Goal: Task Accomplishment & Management: Use online tool/utility

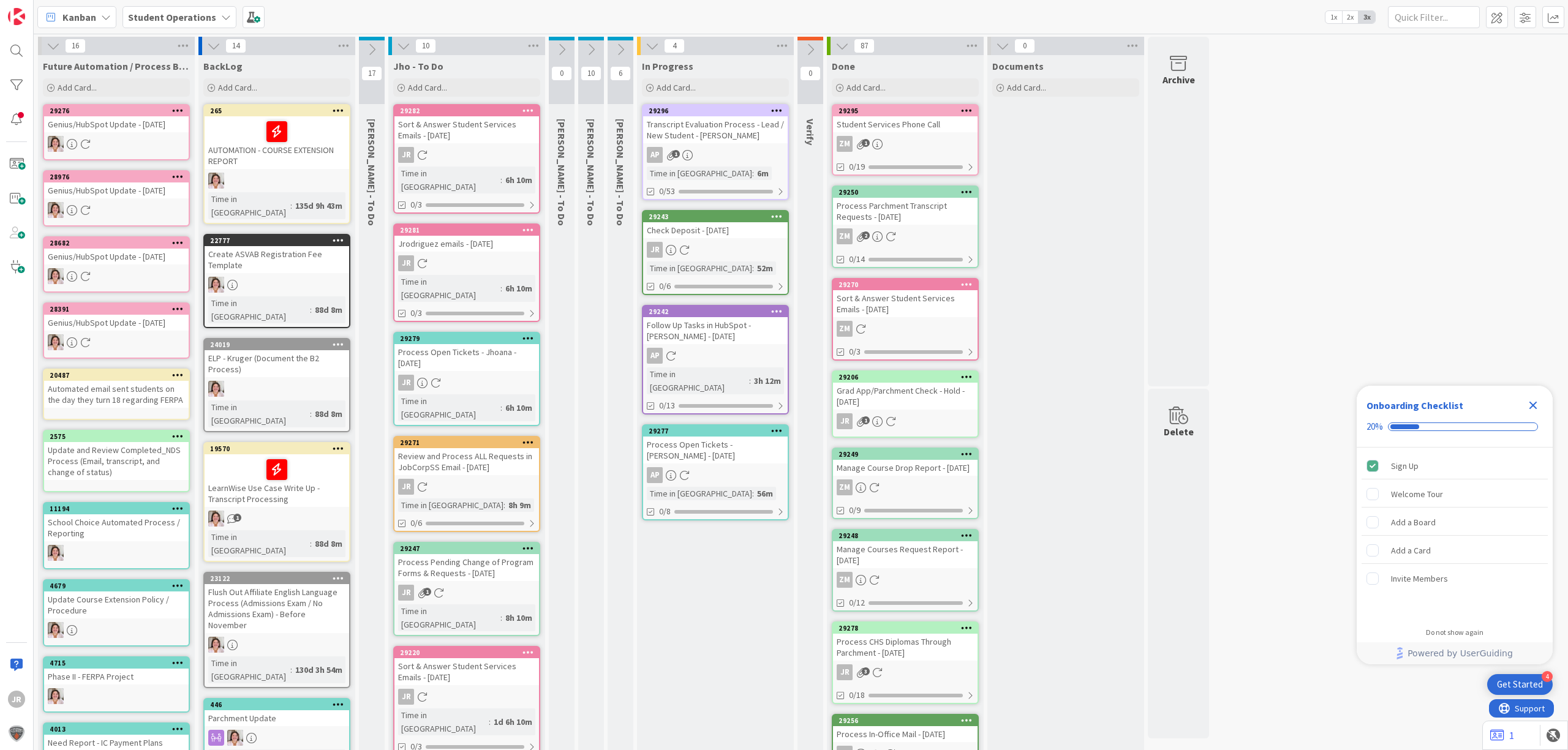
click at [738, 236] on div "Check Deposit - [DATE]" at bounding box center [715, 230] width 145 height 16
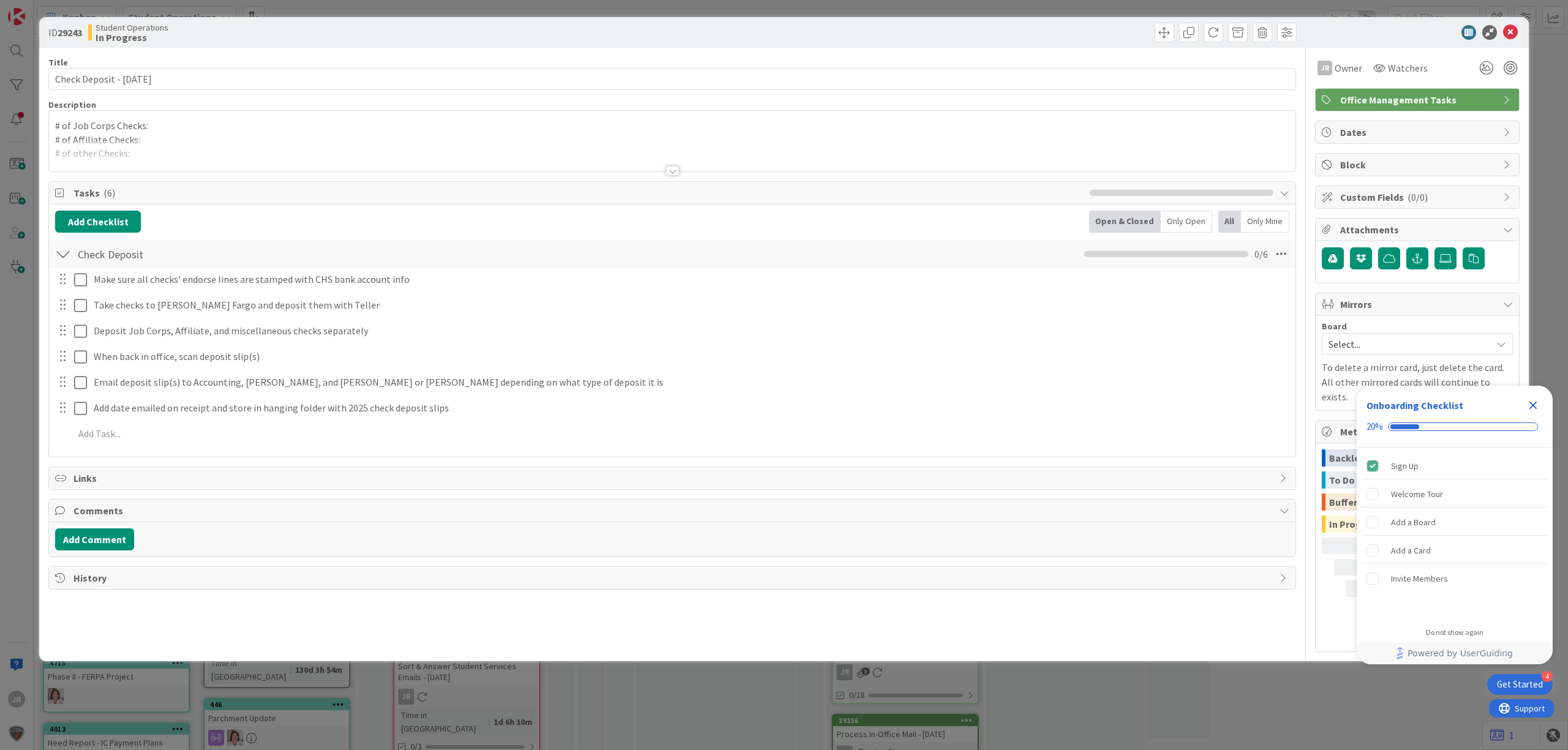
click at [181, 128] on p "# of Job Corps Checks:" at bounding box center [672, 125] width 1234 height 14
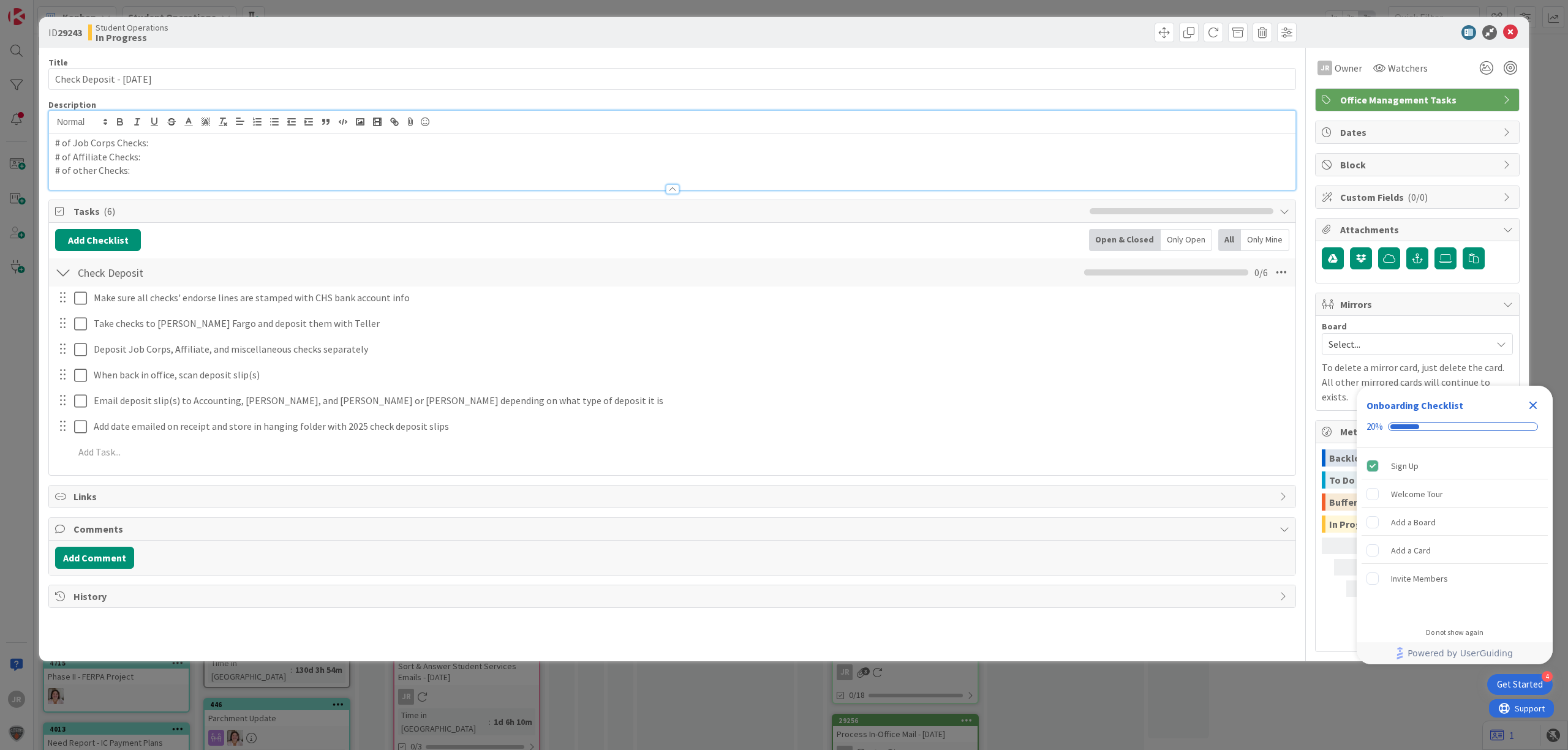
click at [192, 145] on p "# of Job Corps Checks:" at bounding box center [672, 143] width 1234 height 14
click at [1165, 32] on span at bounding box center [1165, 33] width 20 height 20
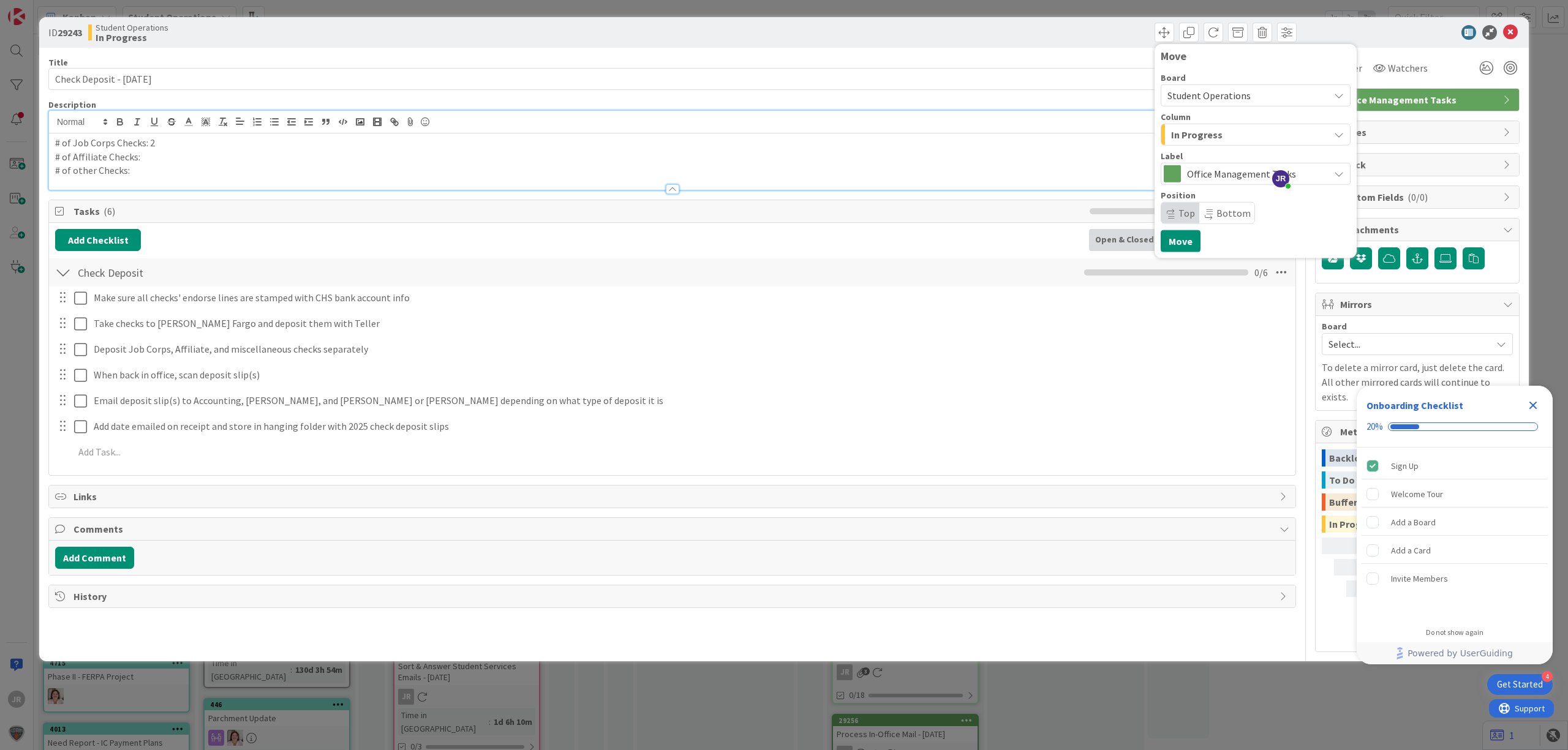
click at [1187, 140] on span "In Progress" at bounding box center [1197, 135] width 51 height 16
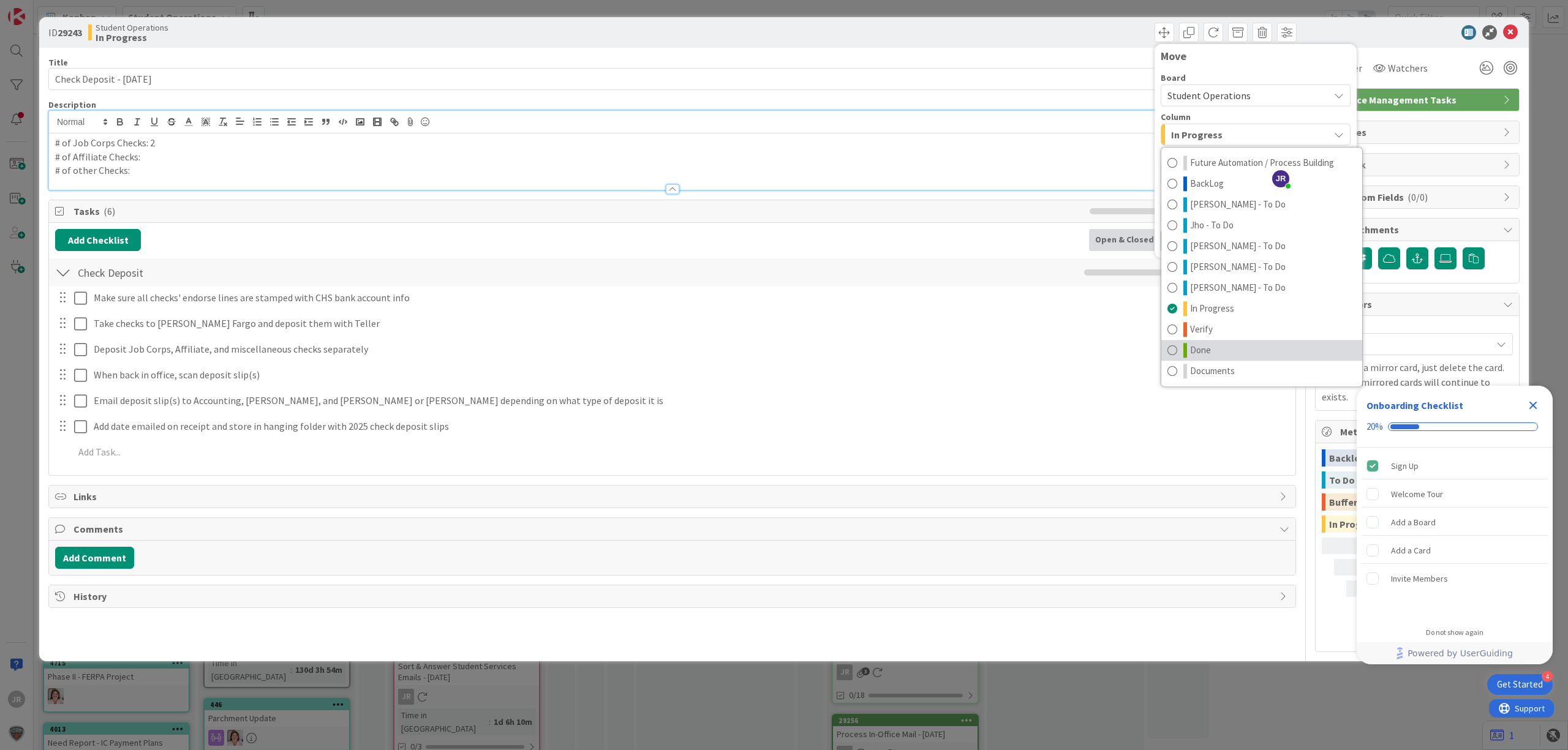
click at [1219, 348] on link "Done" at bounding box center [1262, 350] width 201 height 21
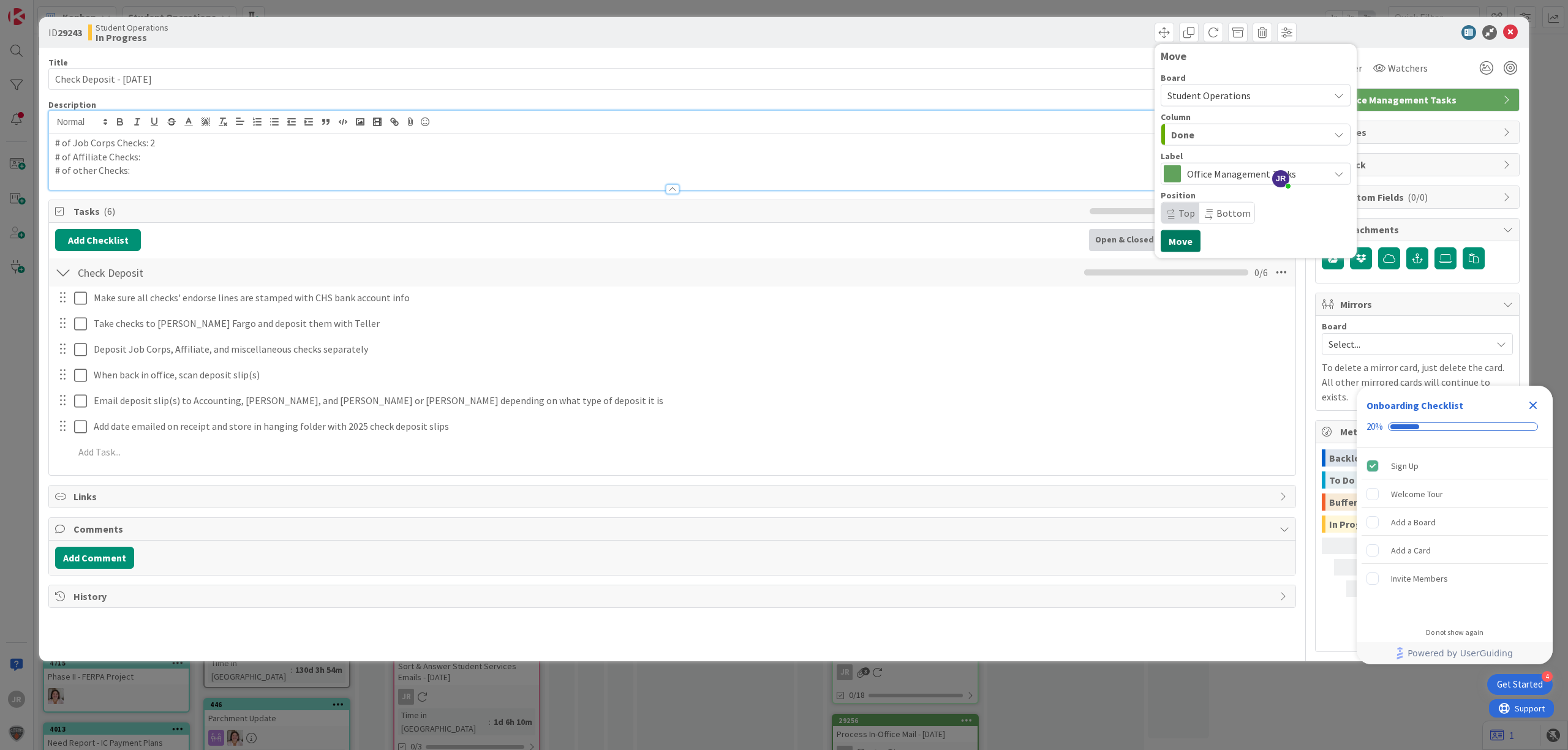
click at [1181, 241] on button "Move" at bounding box center [1181, 242] width 40 height 22
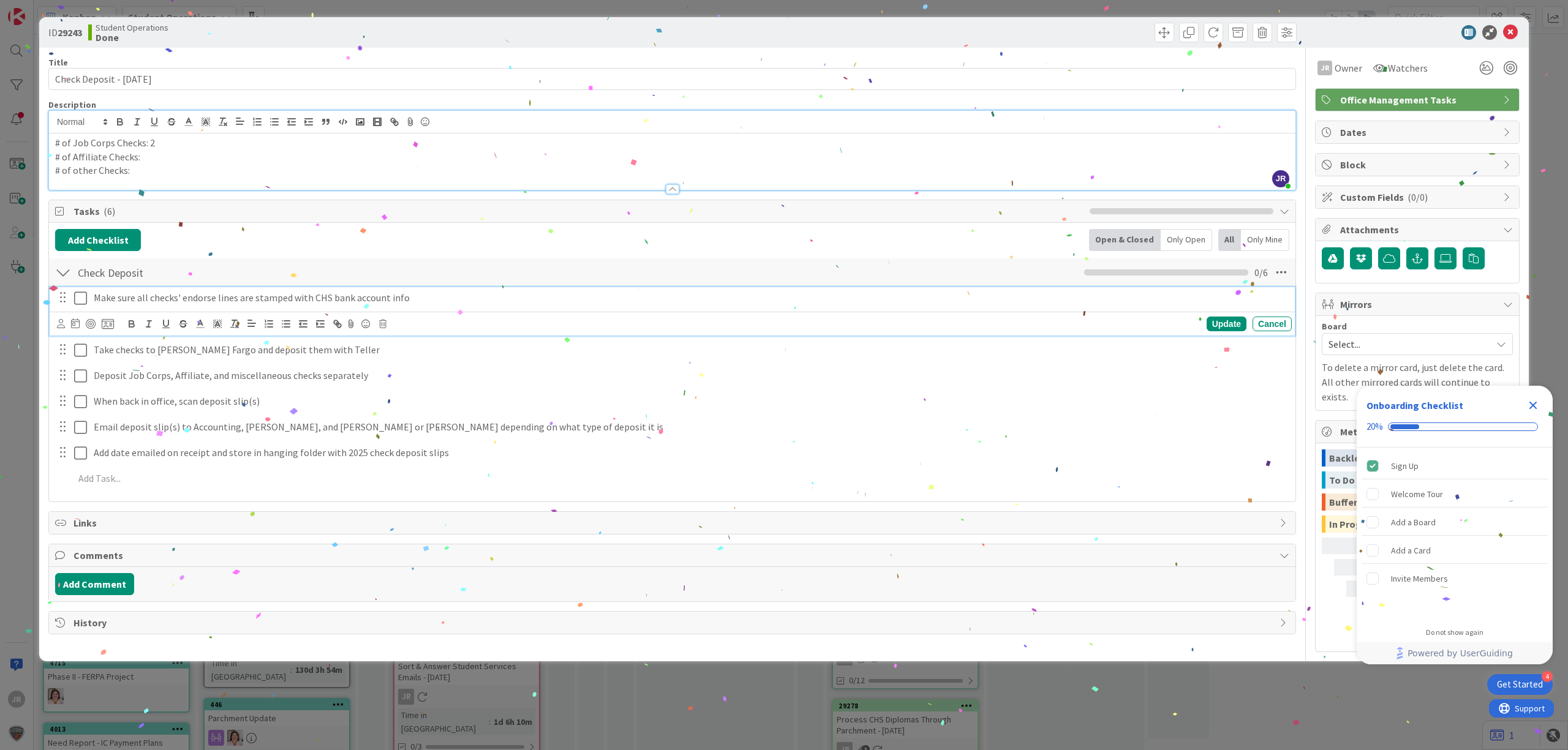
click at [86, 302] on icon at bounding box center [80, 298] width 13 height 15
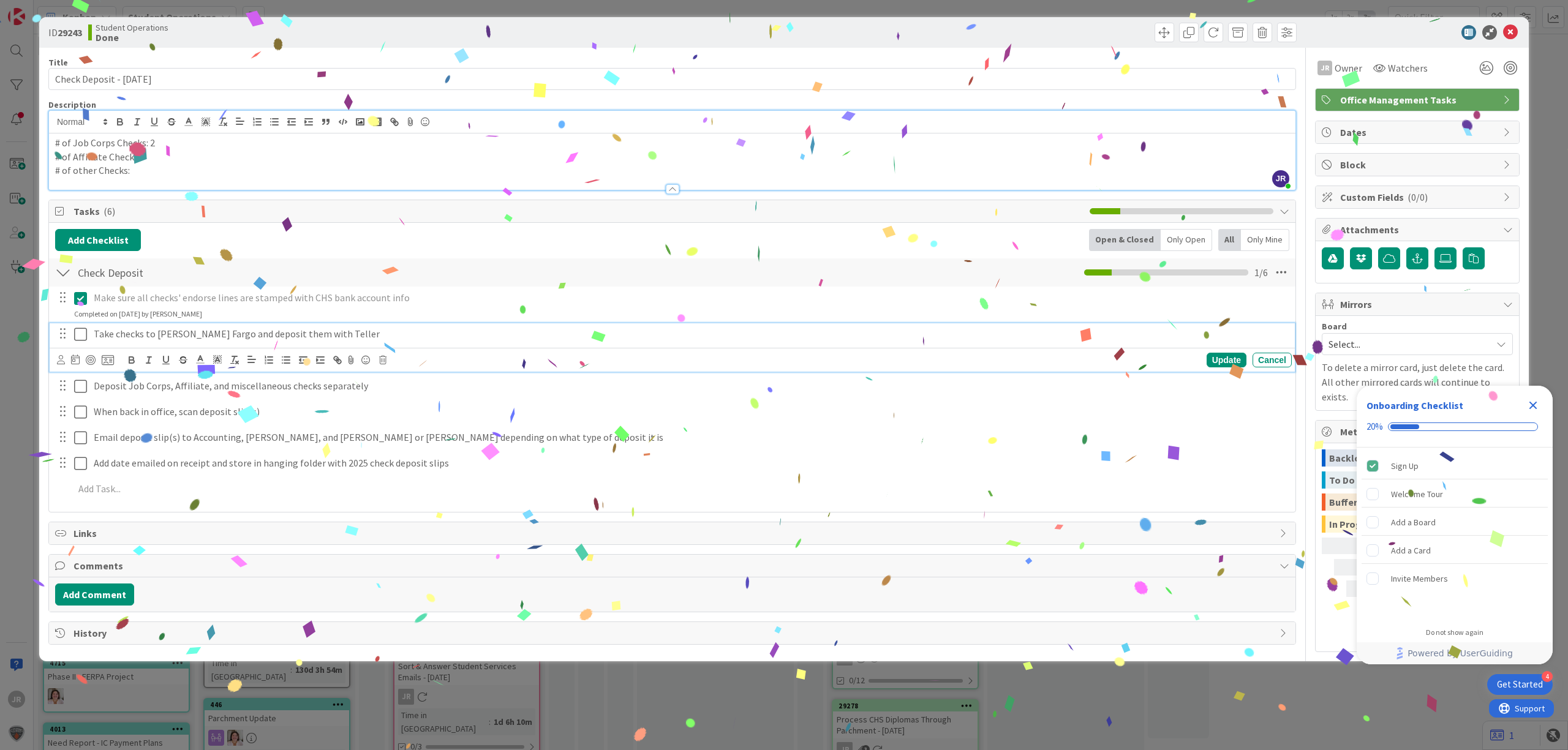
click at [84, 339] on icon at bounding box center [80, 334] width 13 height 15
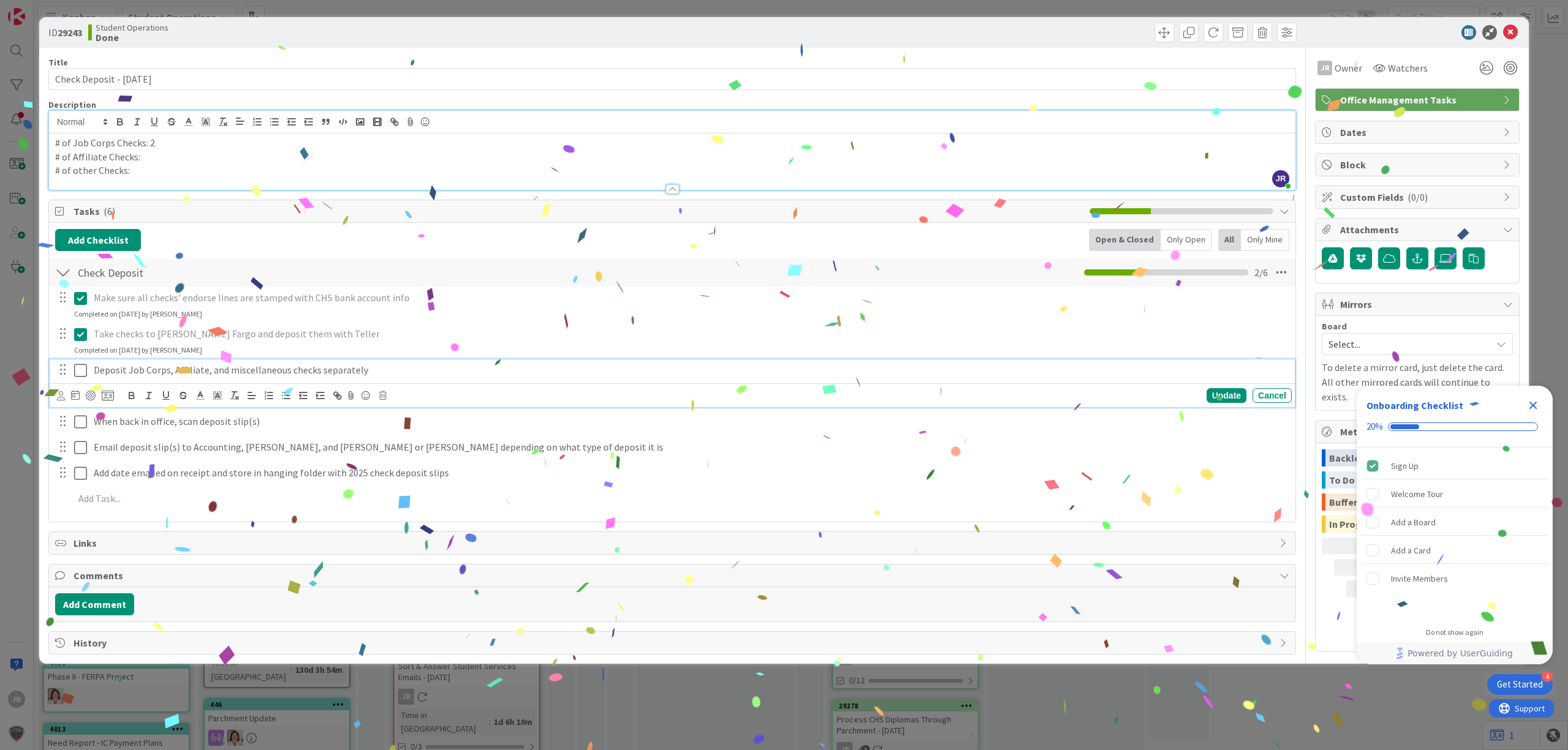
click at [78, 365] on icon at bounding box center [80, 371] width 13 height 15
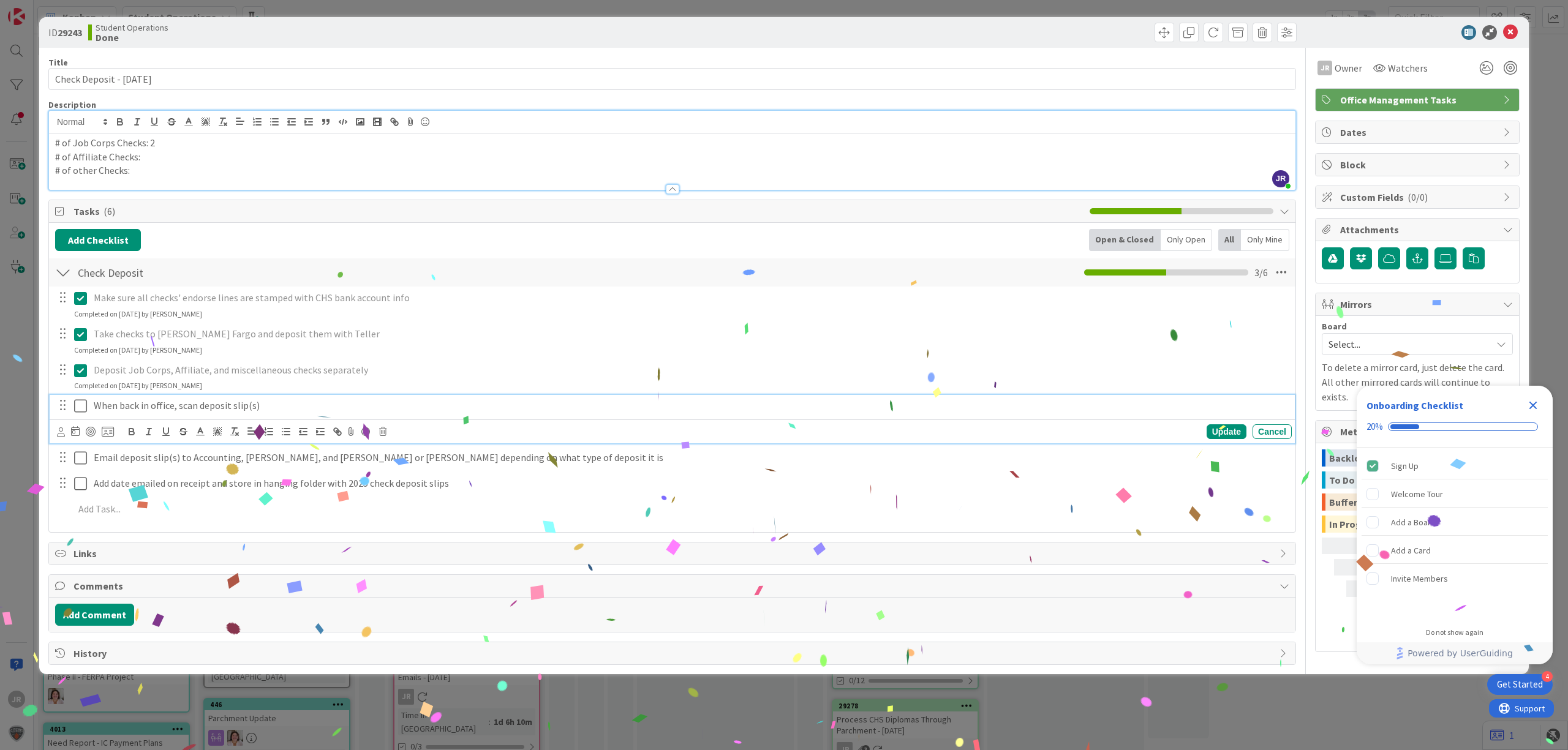
click at [81, 409] on icon at bounding box center [80, 406] width 13 height 15
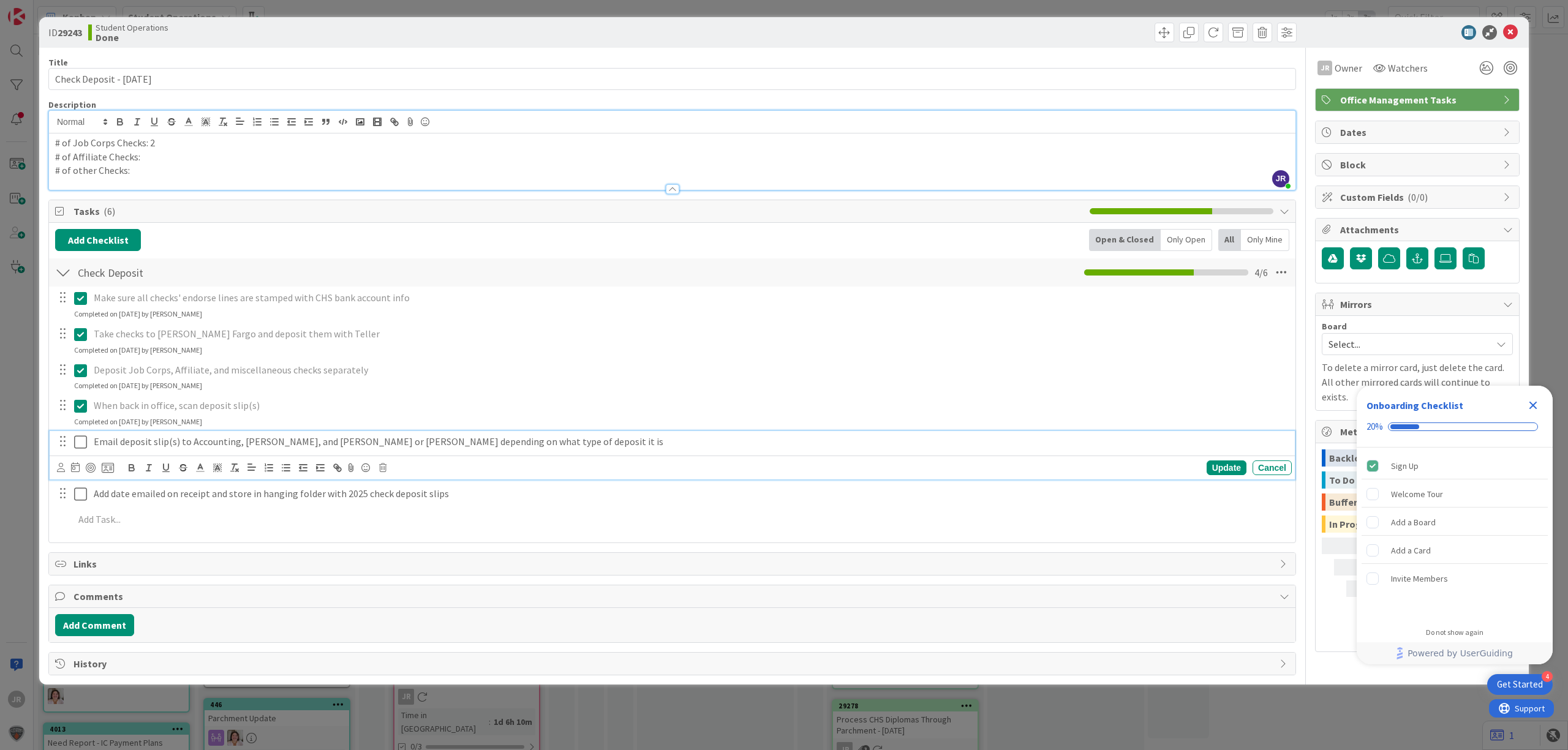
click at [80, 441] on icon at bounding box center [80, 442] width 13 height 15
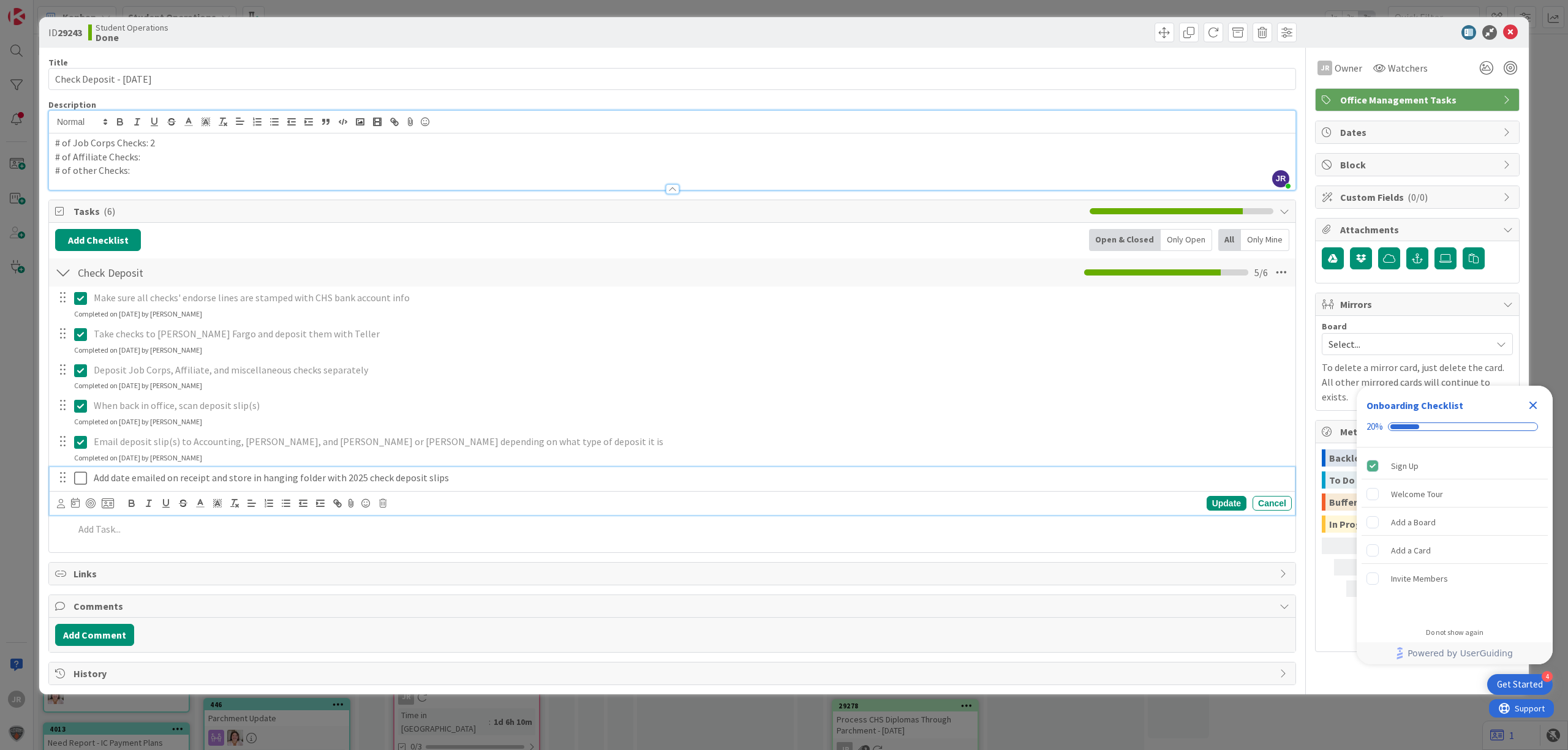
click at [80, 476] on icon at bounding box center [80, 478] width 13 height 15
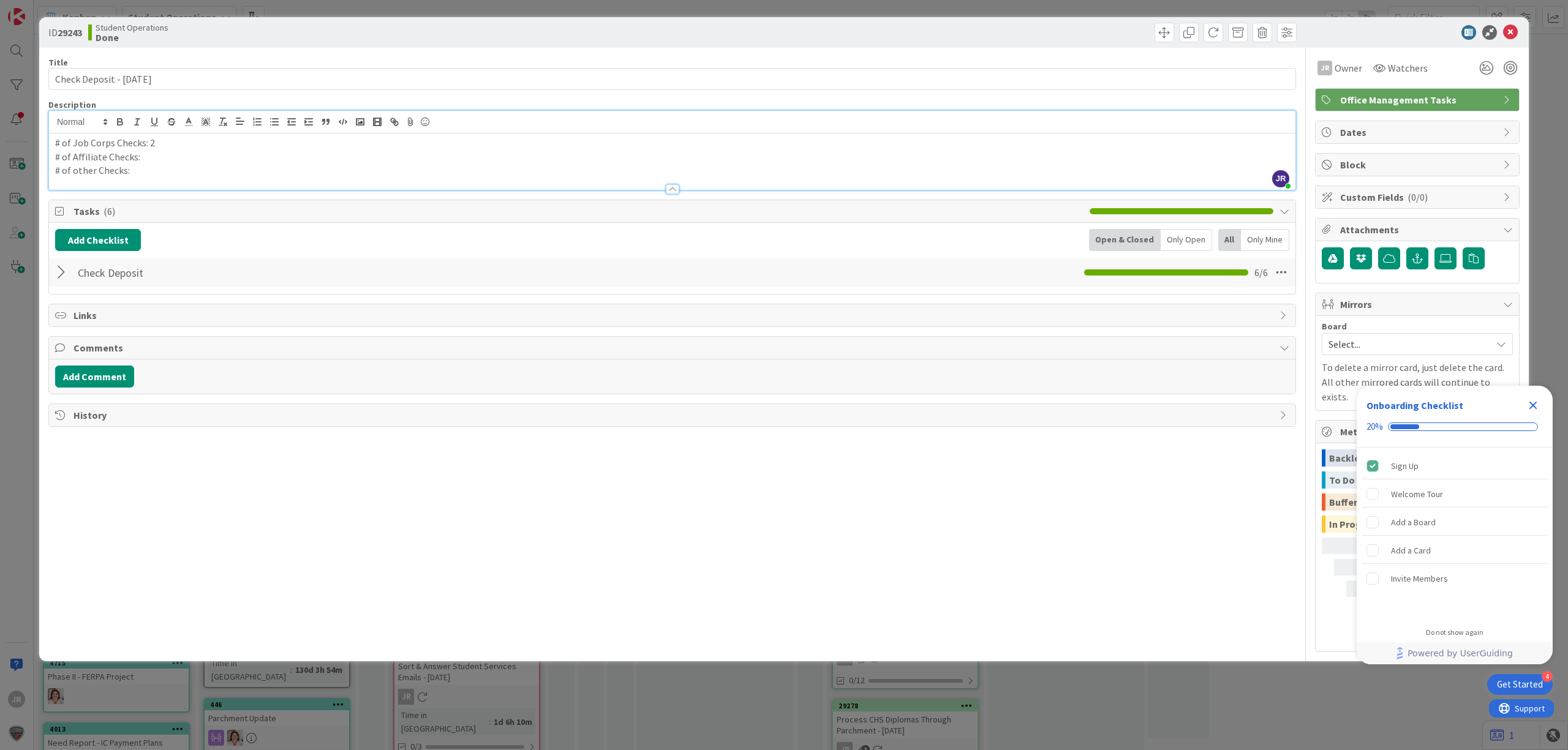
click at [662, 13] on div "ID 29243 Student Operations Done Move Move Title 26 / 128 Check Deposit - [DATE…" at bounding box center [784, 375] width 1568 height 750
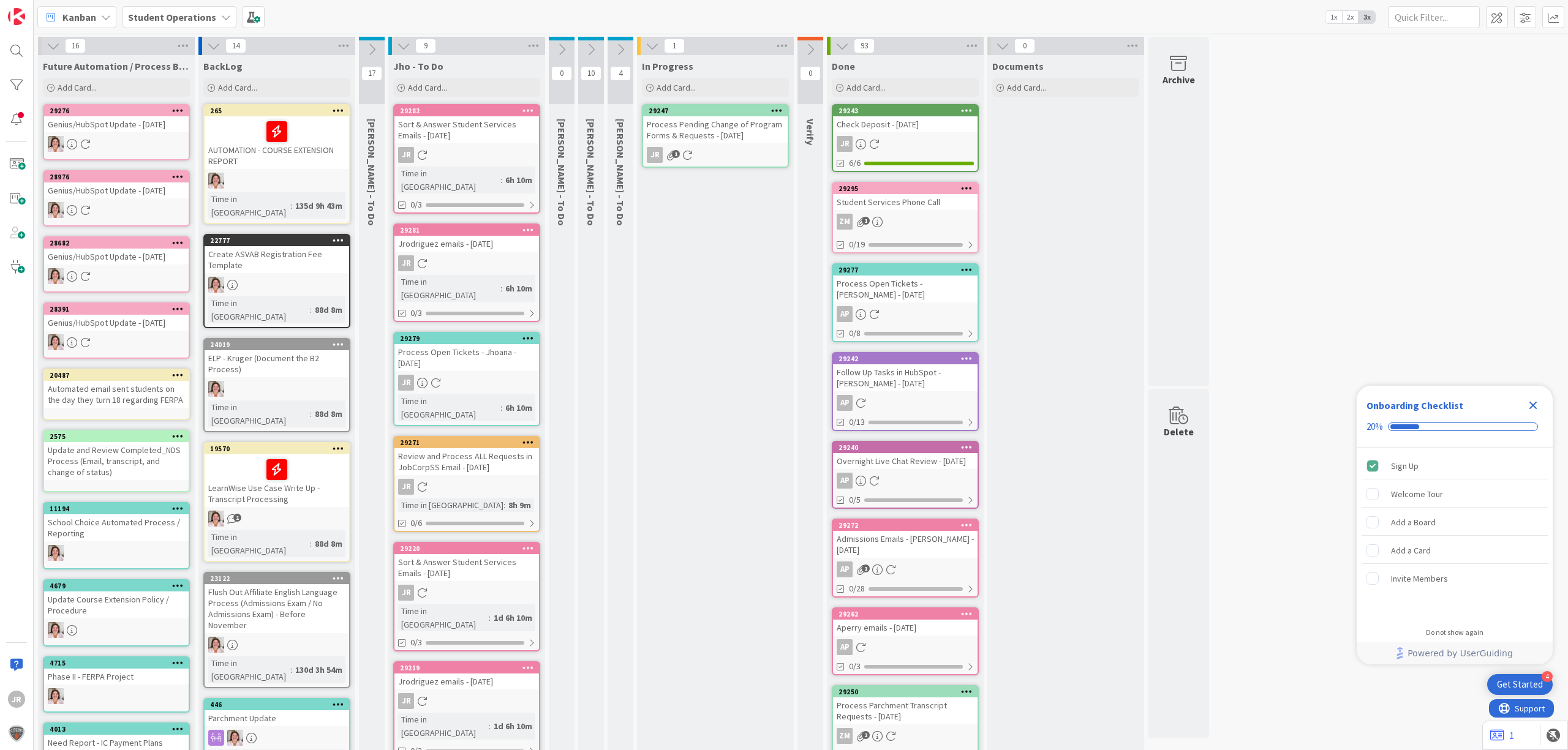
click at [681, 111] on div "29247" at bounding box center [718, 111] width 139 height 9
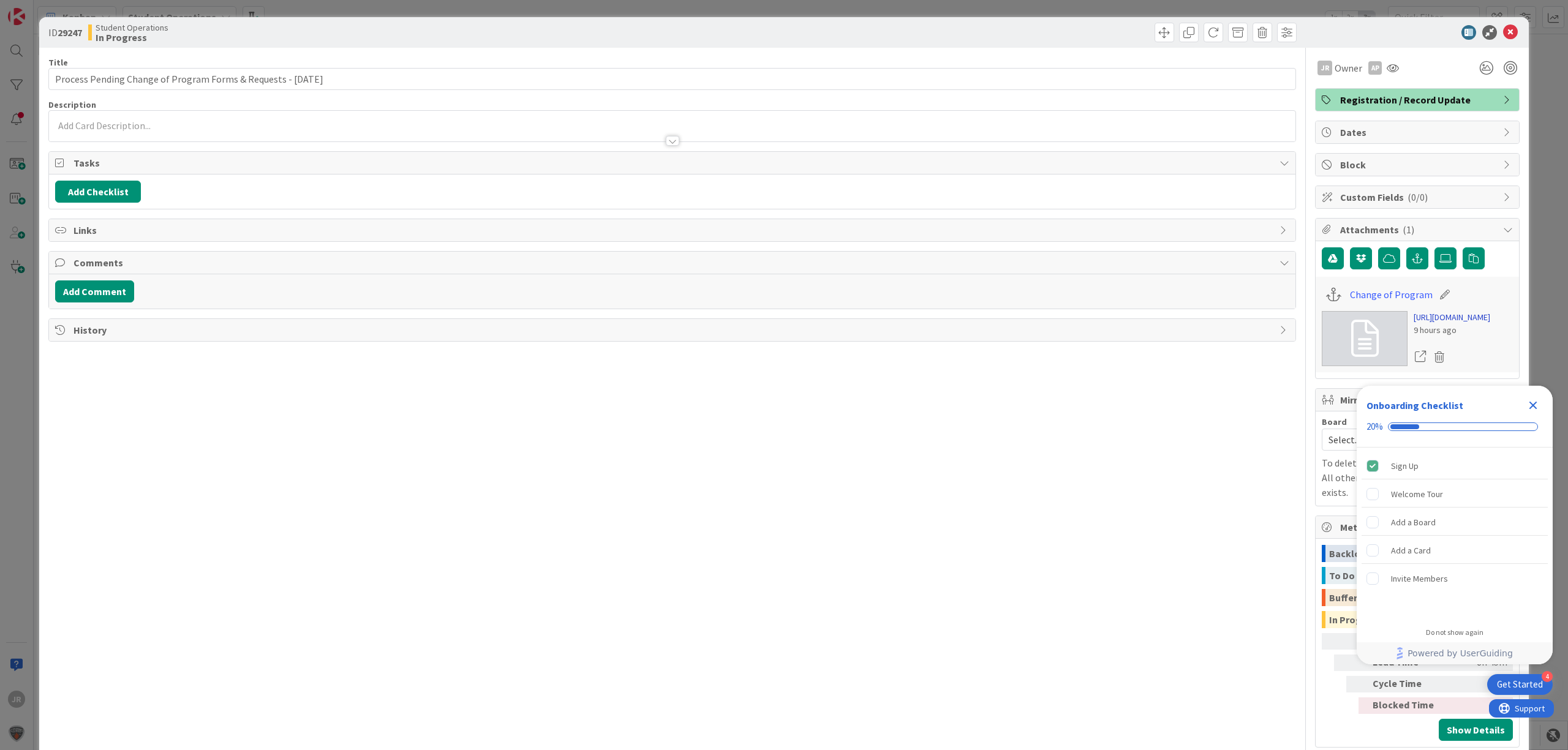
click at [1458, 324] on link "[URL][DOMAIN_NAME]" at bounding box center [1452, 318] width 77 height 13
click at [1155, 32] on span at bounding box center [1165, 33] width 20 height 20
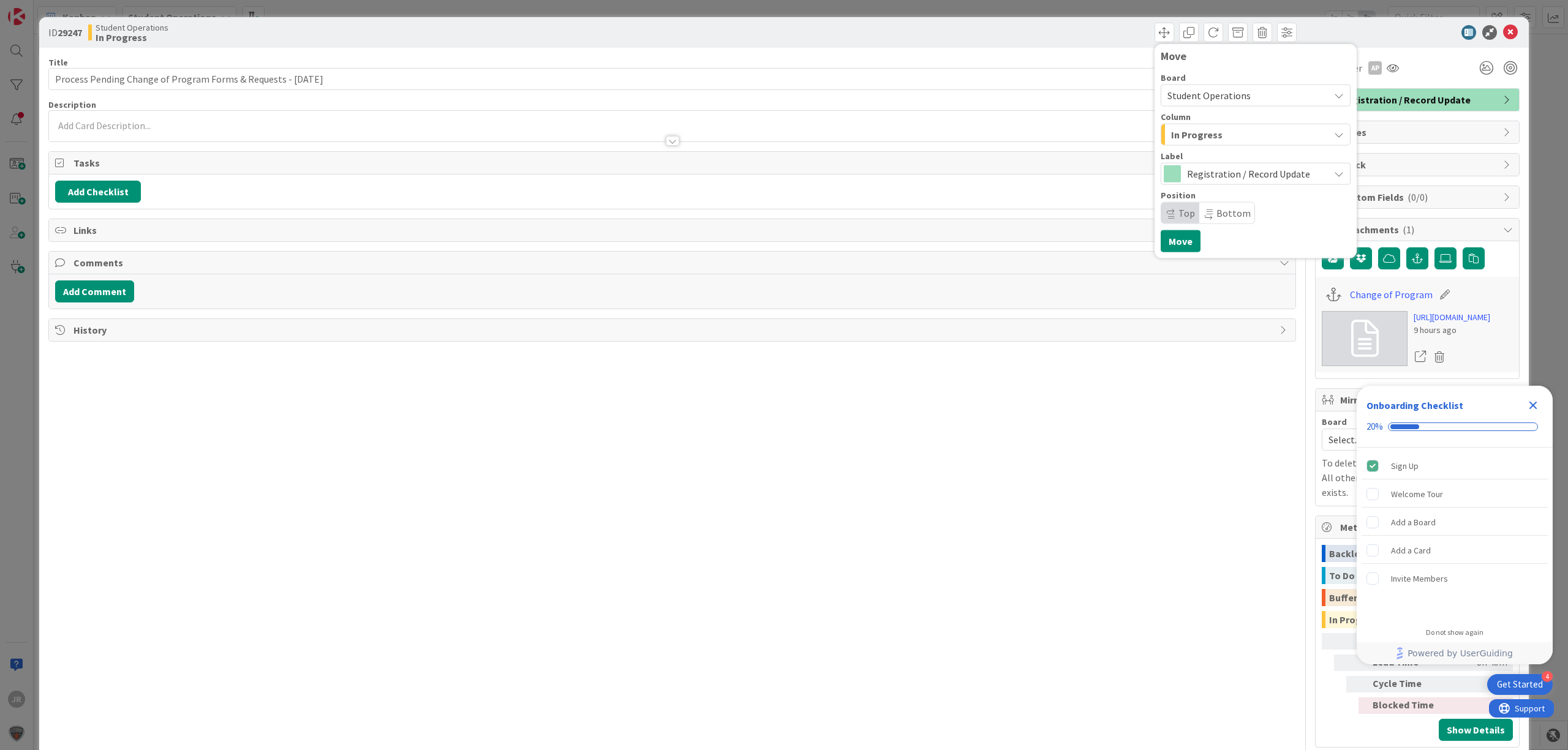
click at [1171, 129] on span "In Progress" at bounding box center [1197, 135] width 51 height 16
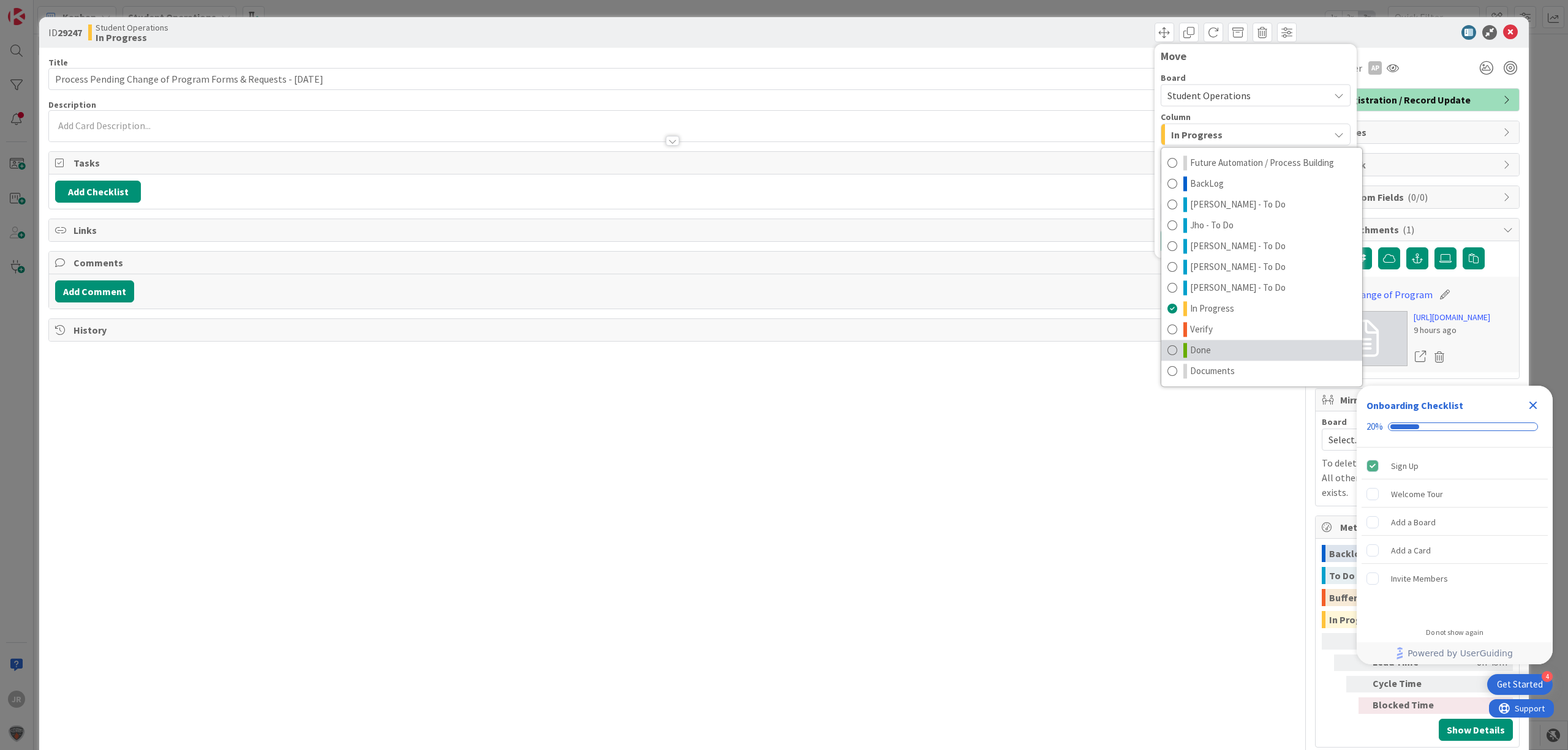
click at [1190, 343] on span "Done" at bounding box center [1200, 350] width 21 height 15
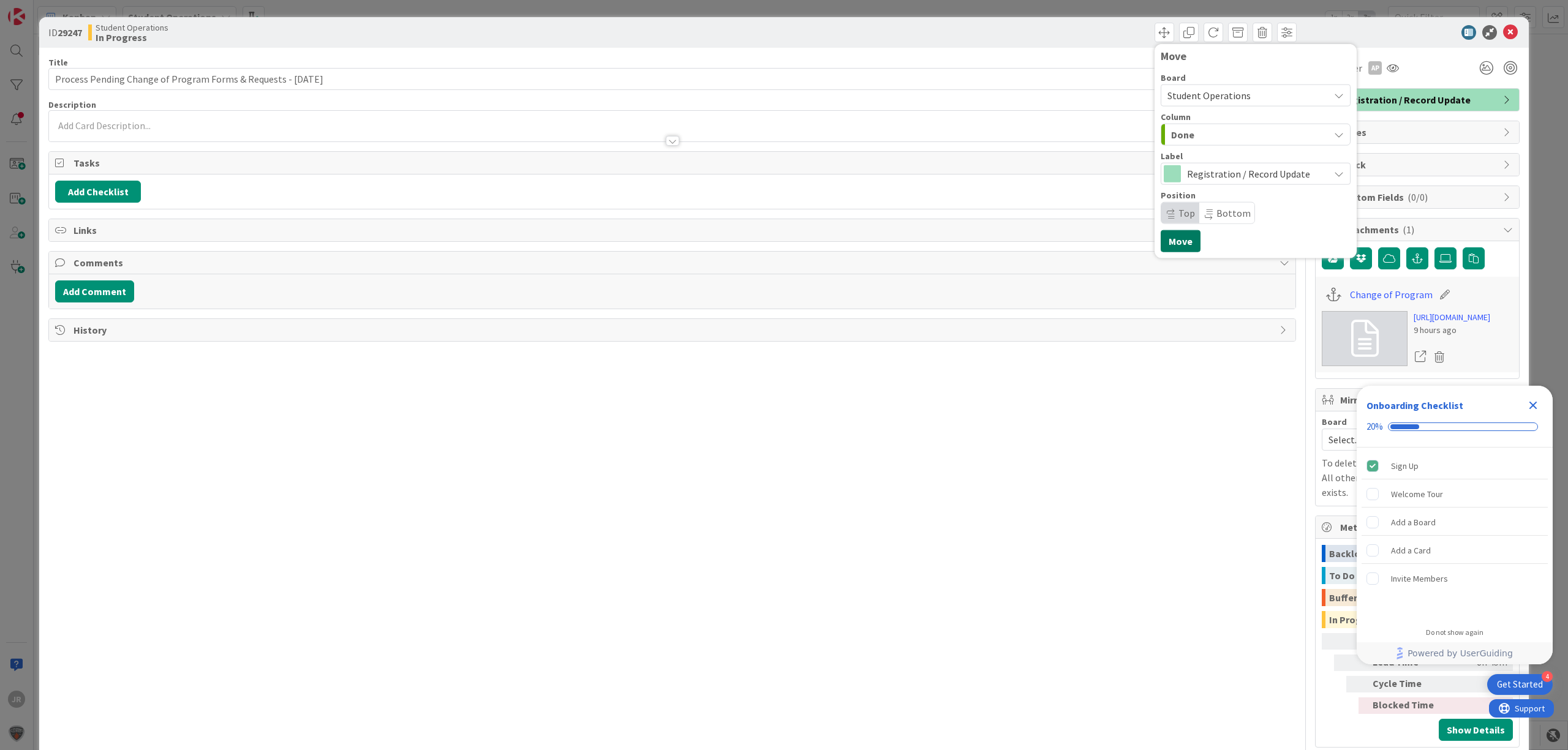
click at [1163, 245] on button "Move" at bounding box center [1181, 242] width 40 height 22
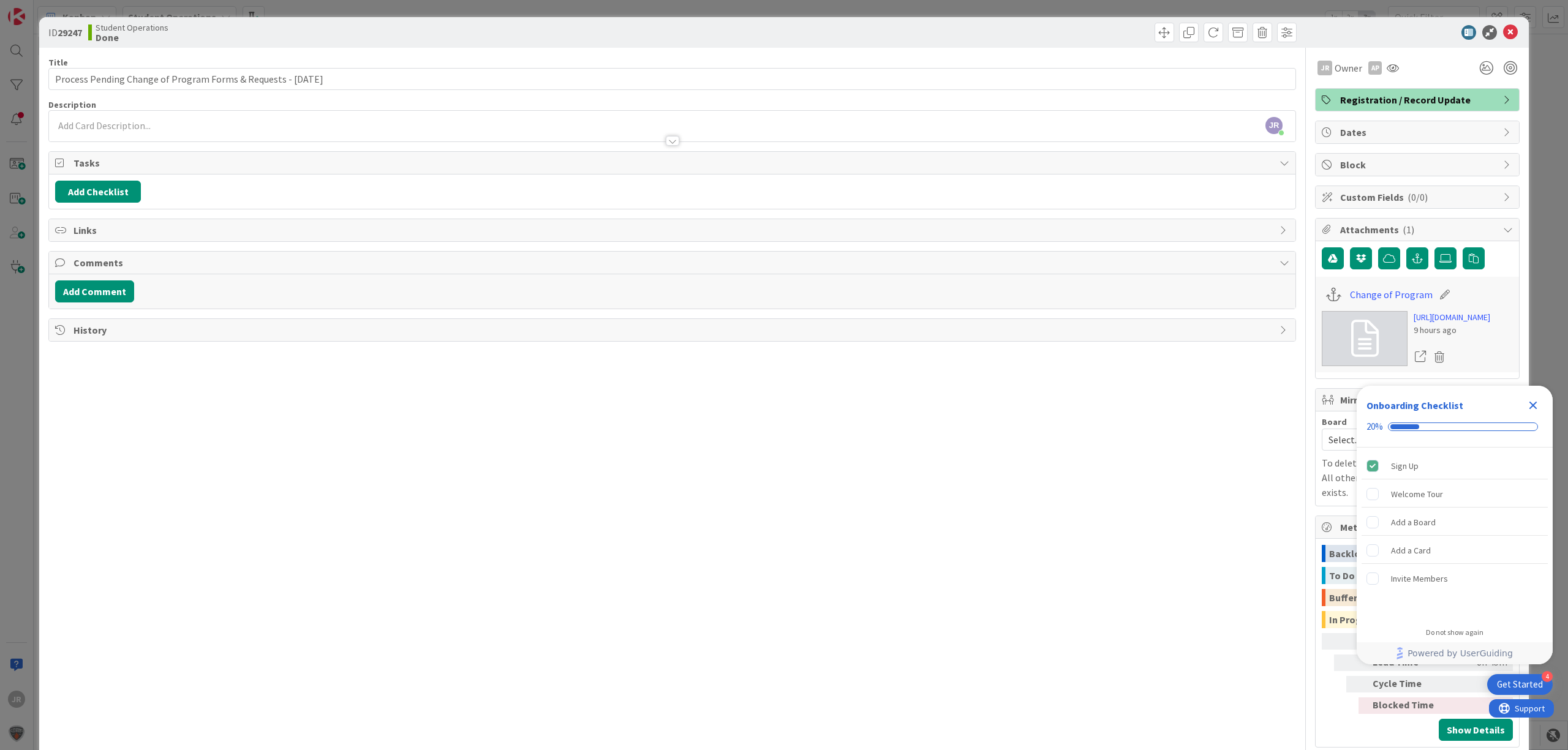
click at [934, 3] on div "ID 29247 Student Operations Done Move Move Title 63 / 128 Process Pending Chang…" at bounding box center [784, 375] width 1568 height 750
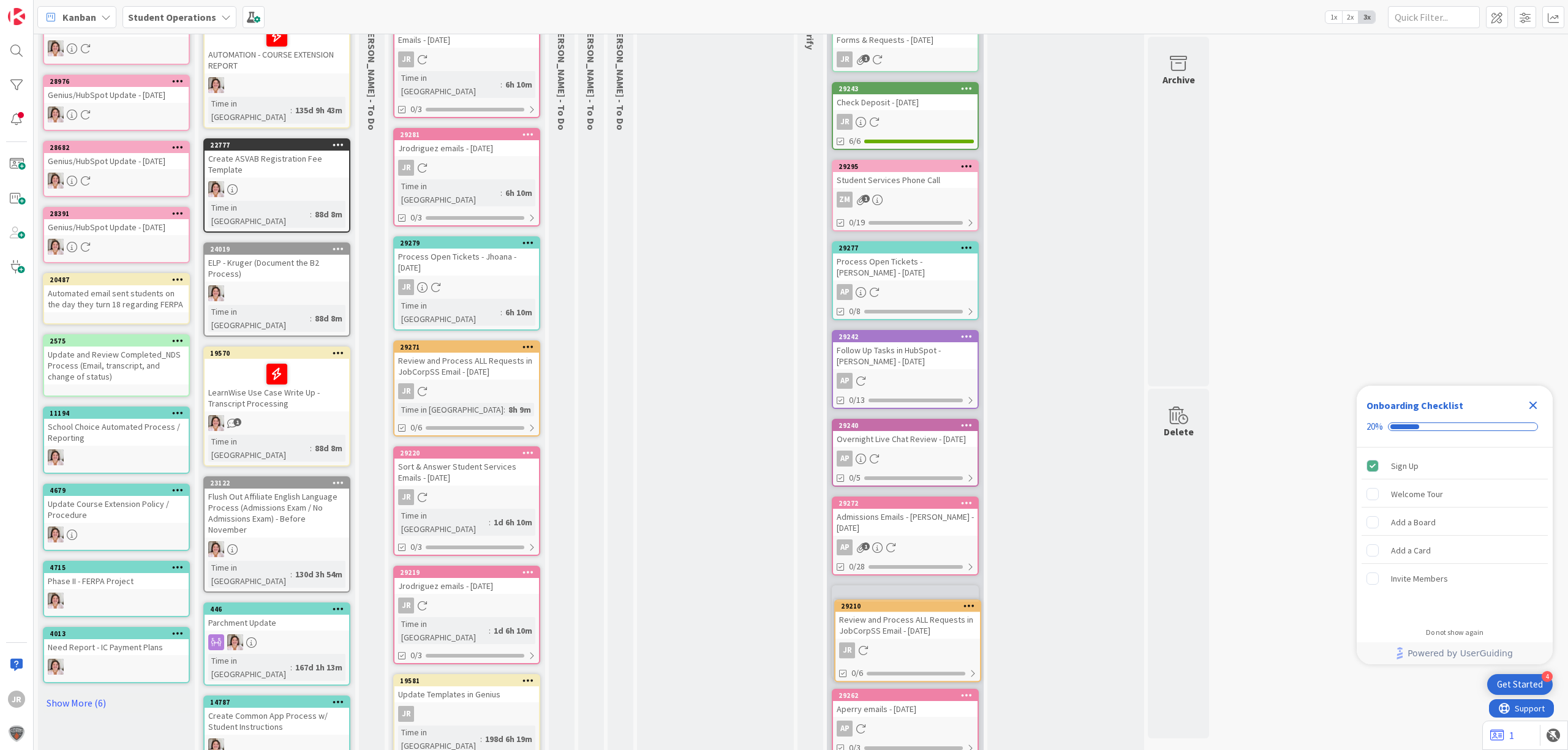
scroll to position [101, 0]
